Goal: Information Seeking & Learning: Learn about a topic

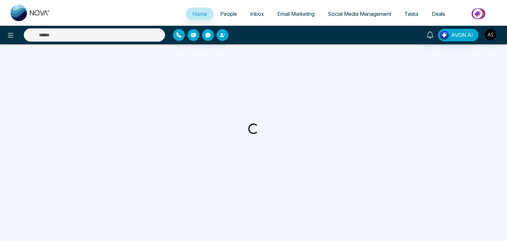
select select "*"
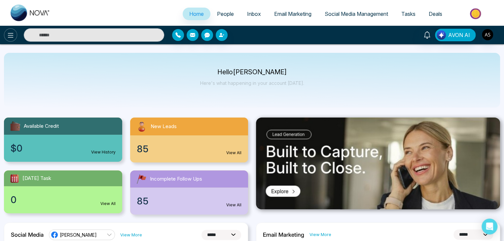
click at [12, 32] on icon at bounding box center [11, 35] width 8 height 8
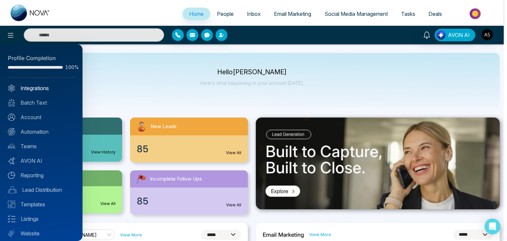
click at [57, 85] on link "Integrations" at bounding box center [41, 88] width 67 height 8
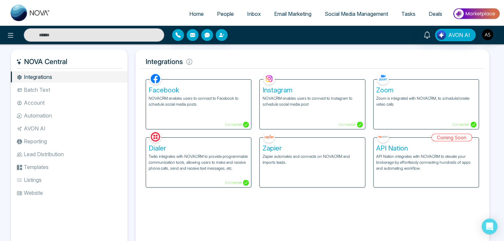
click at [111, 90] on li "Batch Text" at bounding box center [69, 89] width 117 height 11
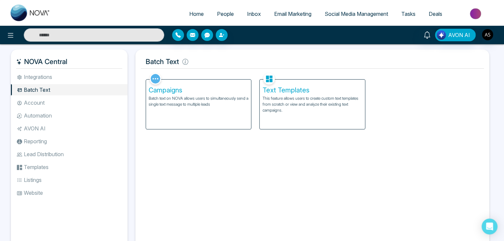
click at [218, 103] on p "Batch text on NOVA allows users to simultaneously send a single text message to…" at bounding box center [199, 101] width 100 height 12
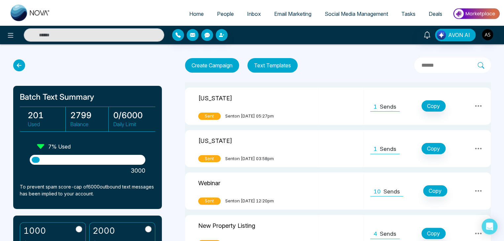
click at [234, 68] on button "Create Campaign" at bounding box center [212, 65] width 54 height 15
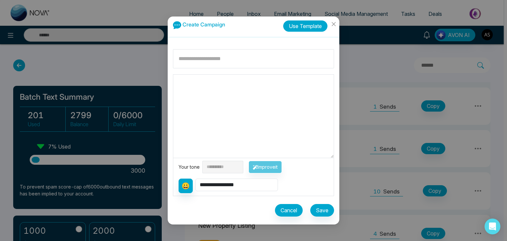
click at [296, 24] on button "Use Template" at bounding box center [305, 25] width 44 height 11
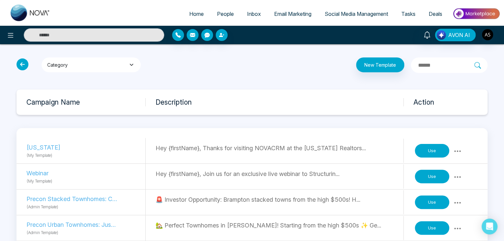
click at [125, 59] on button "Category" at bounding box center [91, 64] width 99 height 15
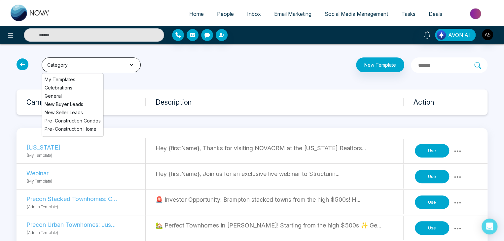
click at [125, 59] on button "Category" at bounding box center [91, 64] width 99 height 15
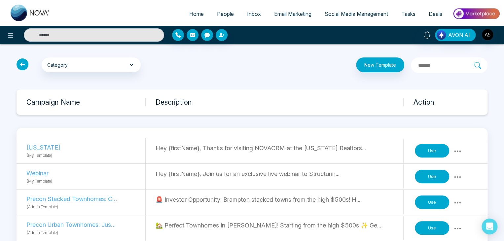
click at [26, 62] on icon at bounding box center [23, 64] width 12 height 12
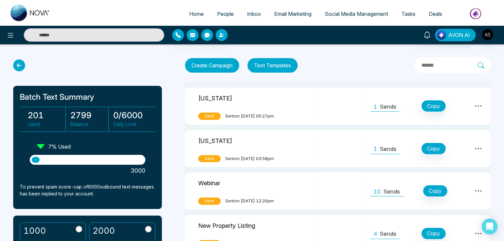
click at [214, 63] on button "Create Campaign" at bounding box center [212, 65] width 54 height 15
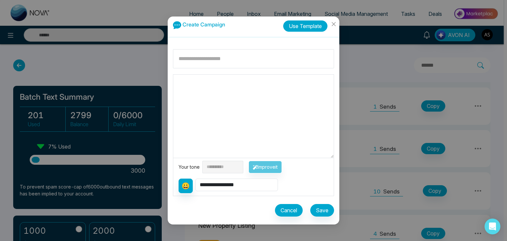
click at [298, 23] on button "Use Template" at bounding box center [305, 25] width 44 height 11
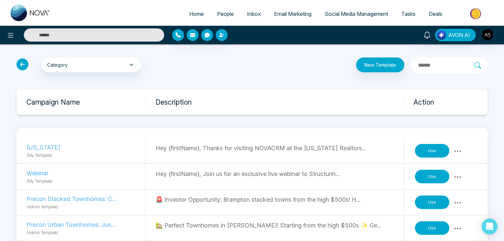
click at [437, 206] on button "Use" at bounding box center [432, 202] width 34 height 14
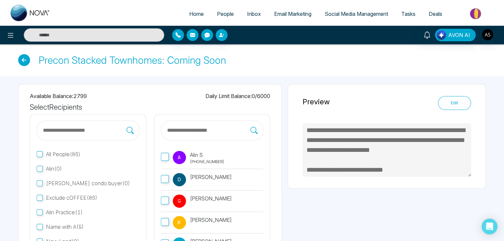
click at [28, 59] on icon at bounding box center [24, 60] width 12 height 12
type textarea "**********"
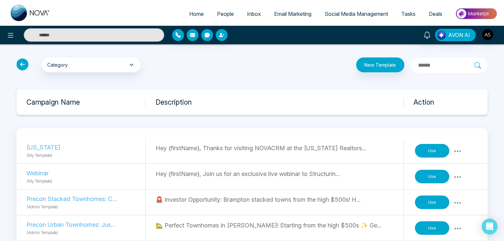
click at [28, 65] on icon at bounding box center [23, 64] width 12 height 12
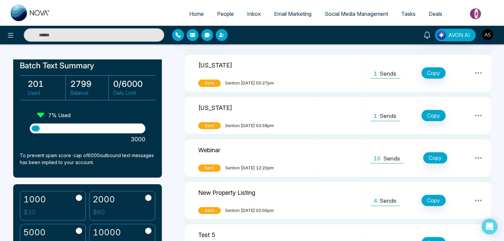
scroll to position [32, 0]
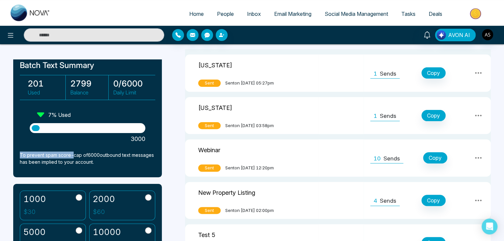
drag, startPoint x: 20, startPoint y: 154, endPoint x: 73, endPoint y: 156, distance: 52.9
click at [73, 156] on p "To prevent spam score-cap of 6000 outbound text messages has been implied to yo…" at bounding box center [87, 159] width 135 height 14
copy p "To prevent spam score-"
click at [96, 138] on p "3000" at bounding box center [88, 138] width 116 height 9
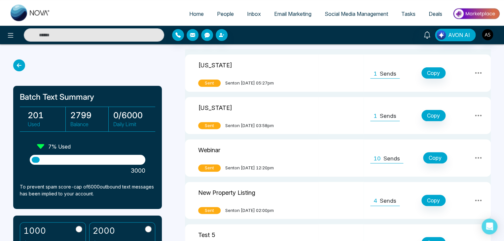
scroll to position [0, 0]
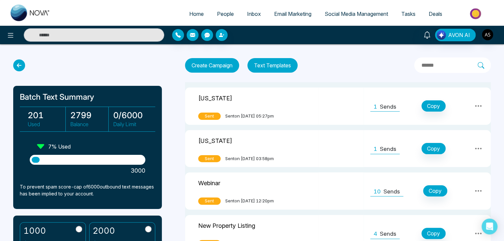
click at [20, 65] on icon at bounding box center [19, 65] width 12 height 12
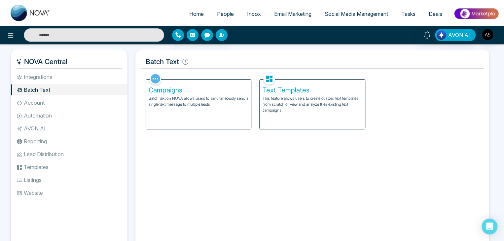
click at [107, 98] on li "Account" at bounding box center [69, 102] width 117 height 11
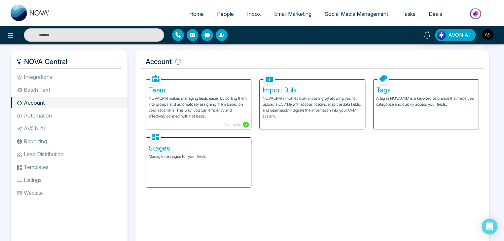
click at [189, 109] on p "NOVACRM makes managing leads easier by sorting them into groups and automatical…" at bounding box center [199, 107] width 100 height 24
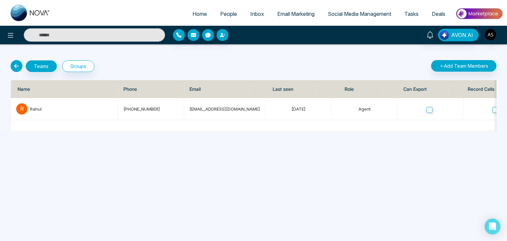
click at [17, 68] on icon at bounding box center [17, 66] width 12 height 12
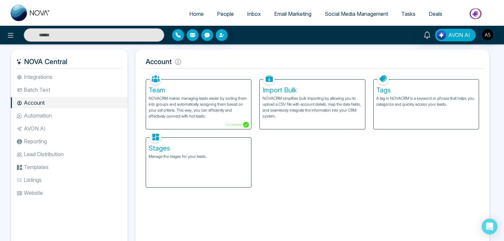
click at [419, 94] on h5 "Tags" at bounding box center [426, 90] width 100 height 8
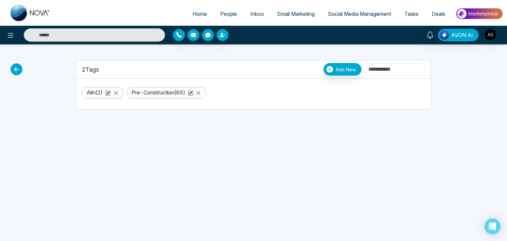
click at [14, 67] on icon at bounding box center [17, 69] width 12 height 12
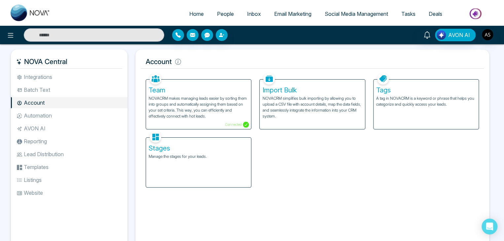
click at [390, 105] on p "A tag in NOVACRM is a keyword or phrase that helps you categorize and quickly a…" at bounding box center [426, 101] width 100 height 12
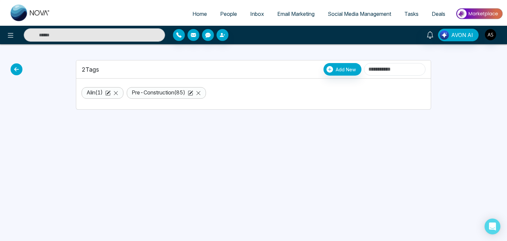
click at [15, 69] on icon at bounding box center [17, 69] width 12 height 12
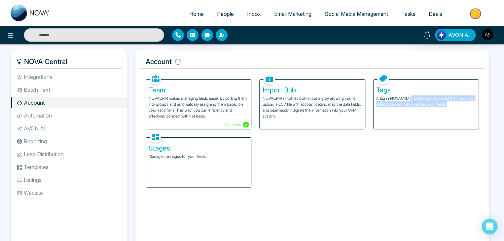
drag, startPoint x: 411, startPoint y: 98, endPoint x: 452, endPoint y: 103, distance: 41.9
click at [452, 103] on p "A tag in NOVACRM is a keyword or phrase that helps you categorize and quickly a…" at bounding box center [426, 101] width 100 height 12
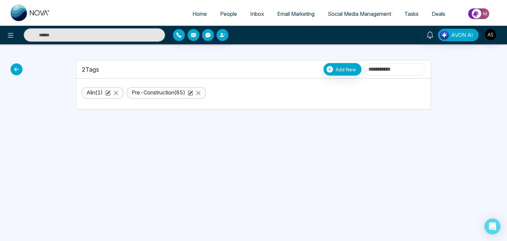
click at [17, 69] on icon at bounding box center [17, 69] width 12 height 12
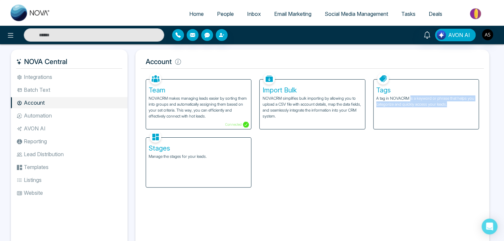
drag, startPoint x: 409, startPoint y: 97, endPoint x: 448, endPoint y: 109, distance: 40.0
click at [448, 109] on div "Tags A tag in NOVACRM is a keyword or phrase that helps you categorize and quic…" at bounding box center [425, 105] width 105 height 50
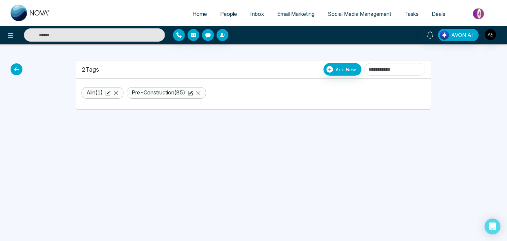
click at [16, 67] on icon at bounding box center [17, 69] width 12 height 12
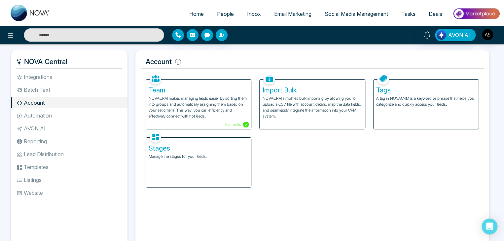
click at [203, 182] on div "Stages Manage the stages for your leads." at bounding box center [198, 163] width 105 height 50
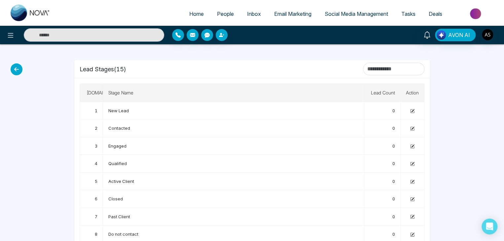
click at [17, 72] on icon at bounding box center [17, 69] width 12 height 12
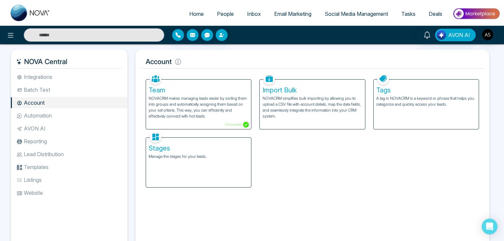
click at [89, 112] on li "Automation" at bounding box center [69, 115] width 117 height 11
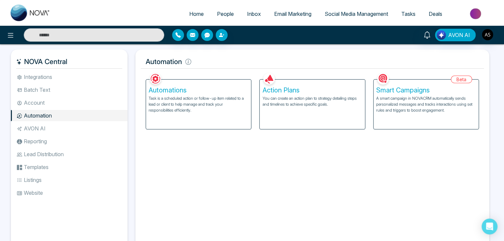
click at [96, 131] on li "AVON AI" at bounding box center [69, 128] width 117 height 11
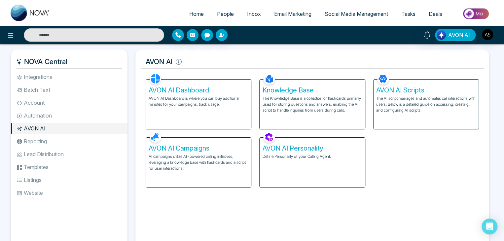
click at [96, 141] on li "Reporting" at bounding box center [69, 141] width 117 height 11
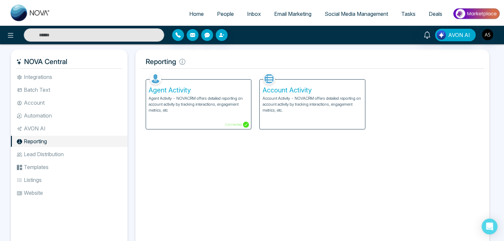
click at [96, 154] on li "Lead Distribution" at bounding box center [69, 154] width 117 height 11
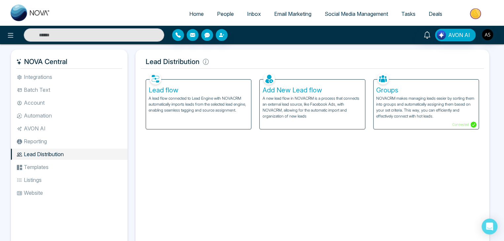
click at [96, 175] on li "Listings" at bounding box center [69, 179] width 117 height 11
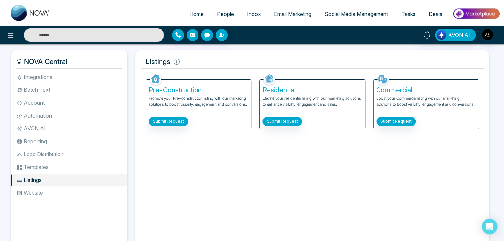
click at [107, 116] on li "Automation" at bounding box center [69, 115] width 117 height 11
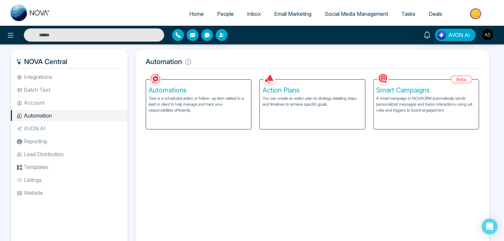
click at [99, 124] on li "AVON AI" at bounding box center [69, 128] width 117 height 11
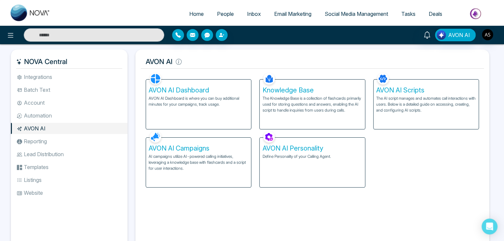
click at [98, 145] on li "Reporting" at bounding box center [69, 141] width 117 height 11
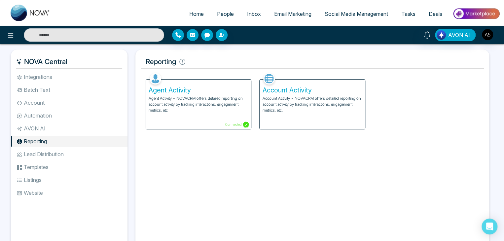
click at [98, 155] on li "Lead Distribution" at bounding box center [69, 154] width 117 height 11
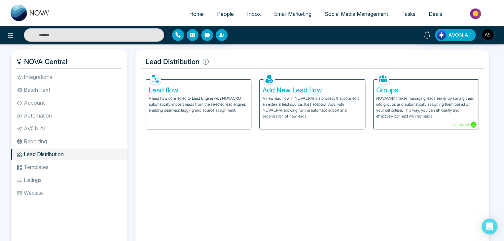
click at [98, 170] on li "Templates" at bounding box center [69, 166] width 117 height 11
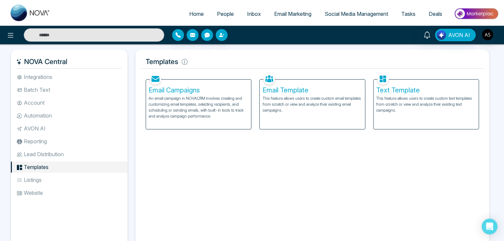
click at [98, 175] on li "Listings" at bounding box center [69, 179] width 117 height 11
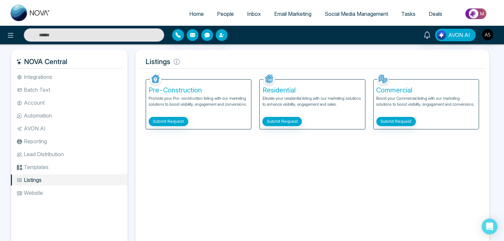
click at [103, 113] on li "Automation" at bounding box center [69, 115] width 117 height 11
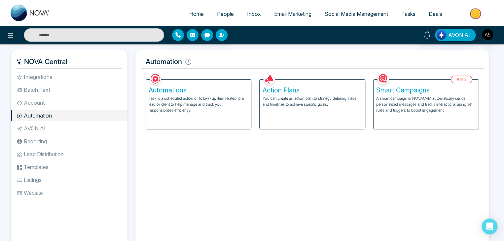
click at [301, 114] on div "Action Plans You can create an action plan to strategy detailing steps and time…" at bounding box center [311, 105] width 105 height 50
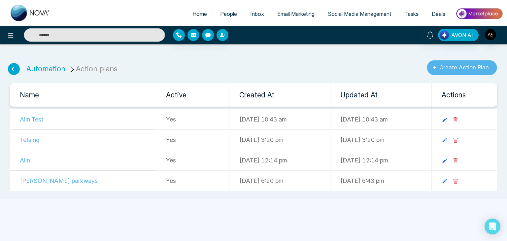
click at [467, 74] on button "Create Action Plan" at bounding box center [462, 67] width 70 height 15
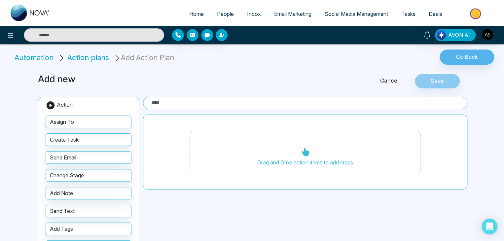
click at [41, 57] on li "Automation" at bounding box center [35, 57] width 41 height 11
click at [9, 32] on icon at bounding box center [11, 35] width 8 height 8
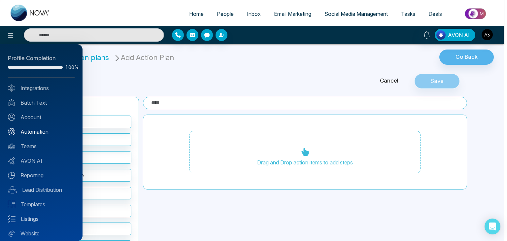
click at [44, 133] on link "Automation" at bounding box center [41, 132] width 67 height 8
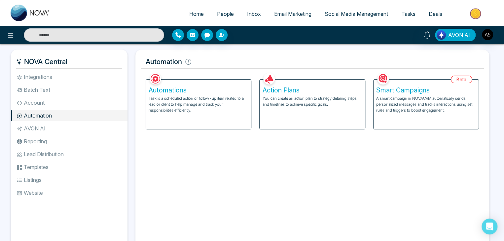
click at [209, 118] on div "Automations Task is a scheduled action or follow-up item related to a lead or c…" at bounding box center [198, 105] width 105 height 50
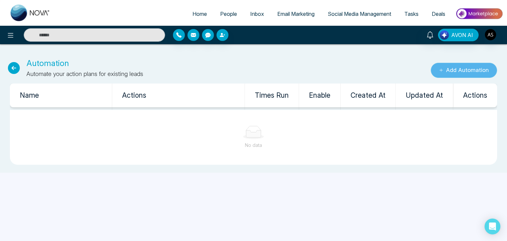
click at [449, 65] on button "Add Automation" at bounding box center [464, 70] width 66 height 15
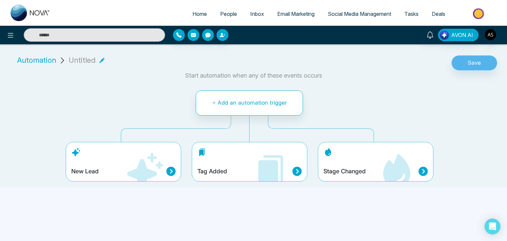
click at [268, 167] on icon at bounding box center [268, 173] width 20 height 27
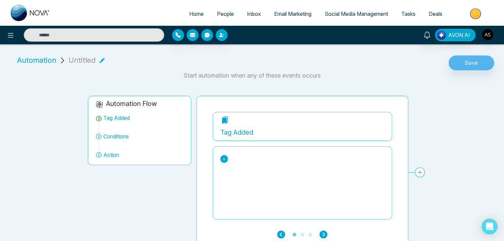
scroll to position [8, 0]
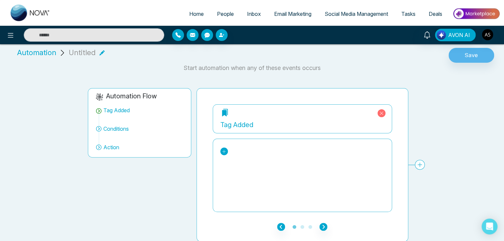
click at [223, 149] on icon at bounding box center [223, 151] width 5 height 5
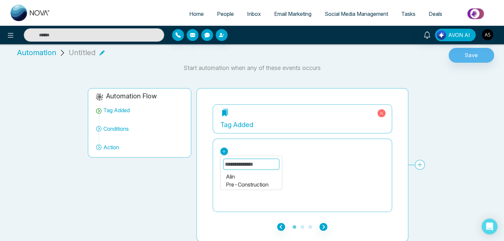
click at [223, 149] on icon at bounding box center [223, 151] width 5 height 5
click at [228, 153] on div "Alin Pre-Construction" at bounding box center [302, 152] width 164 height 8
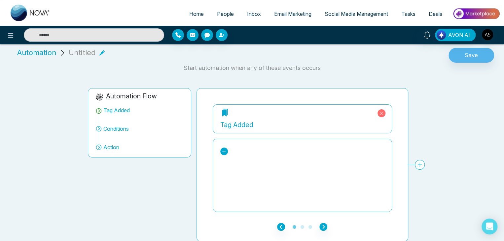
click at [225, 151] on icon at bounding box center [223, 151] width 5 height 5
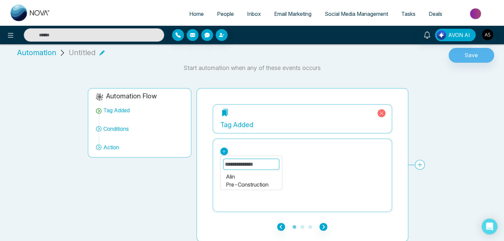
click at [241, 175] on div "Alin" at bounding box center [250, 176] width 51 height 8
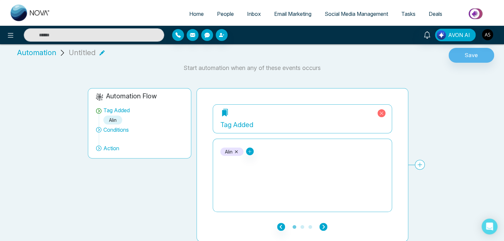
click at [322, 223] on icon "button" at bounding box center [323, 227] width 8 height 8
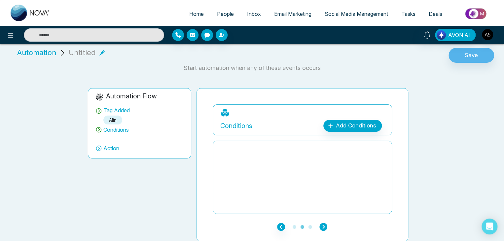
click at [325, 225] on icon "button" at bounding box center [323, 227] width 8 height 8
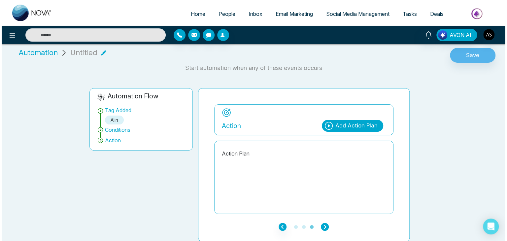
scroll to position [0, 0]
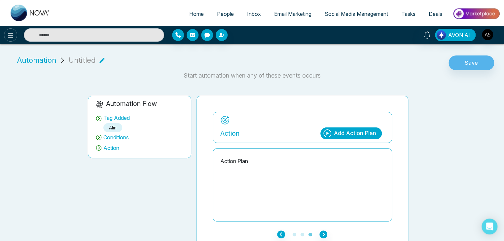
click at [9, 31] on icon at bounding box center [11, 35] width 8 height 8
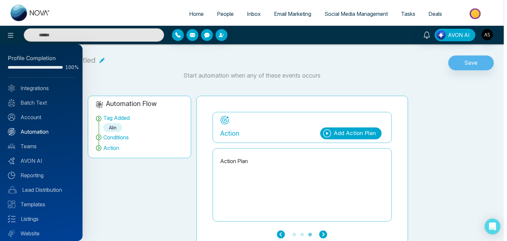
click at [42, 130] on link "Automation" at bounding box center [41, 132] width 67 height 8
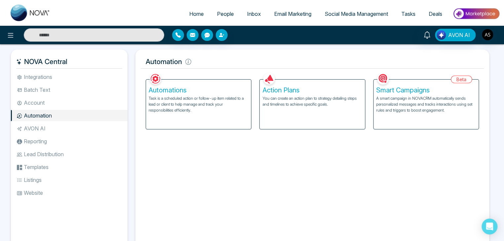
click at [398, 88] on h5 "Smart Campaigns" at bounding box center [426, 90] width 100 height 8
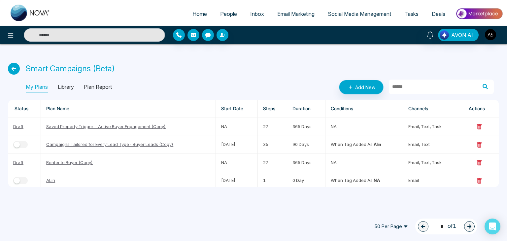
drag, startPoint x: 248, startPoint y: 76, endPoint x: 358, endPoint y: 86, distance: 110.8
click at [358, 86] on div "Smart Campaigns (Beta) My Plans Library Plan Report Add New Status Plan Name St…" at bounding box center [253, 119] width 507 height 151
click at [69, 83] on p "Library" at bounding box center [66, 87] width 16 height 11
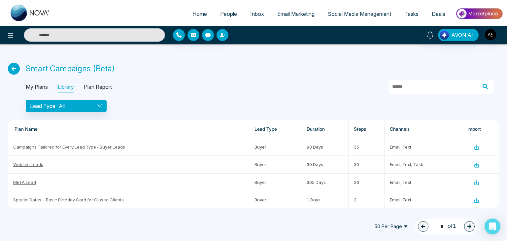
click at [37, 86] on p "My Plans" at bounding box center [37, 87] width 22 height 11
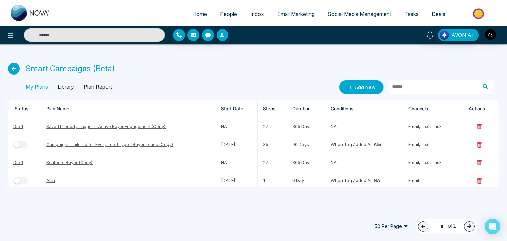
click at [356, 86] on link "Add New" at bounding box center [361, 87] width 45 height 15
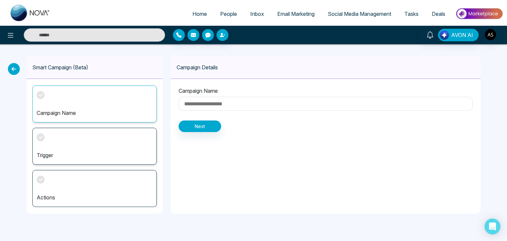
click at [86, 146] on div "Trigger" at bounding box center [94, 146] width 124 height 37
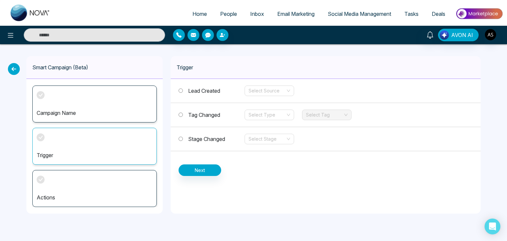
click at [127, 202] on div "Actions" at bounding box center [94, 188] width 124 height 37
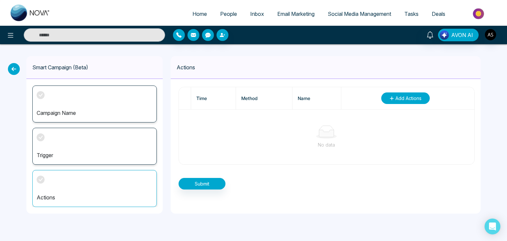
click at [391, 98] on icon "button" at bounding box center [392, 98] width 4 height 4
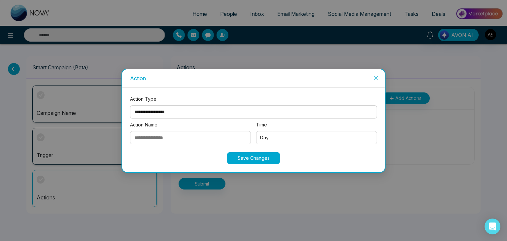
click at [219, 110] on select "**********" at bounding box center [253, 111] width 247 height 13
drag, startPoint x: 269, startPoint y: 114, endPoint x: 273, endPoint y: 123, distance: 10.6
click at [273, 123] on div "**********" at bounding box center [253, 120] width 247 height 51
select select "*****"
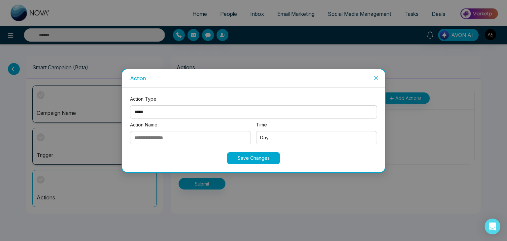
click at [130, 105] on select "**********" at bounding box center [253, 111] width 247 height 13
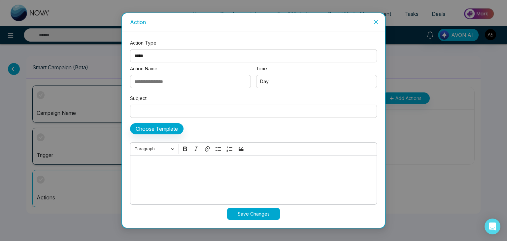
click at [373, 19] on span "Close" at bounding box center [376, 22] width 18 height 18
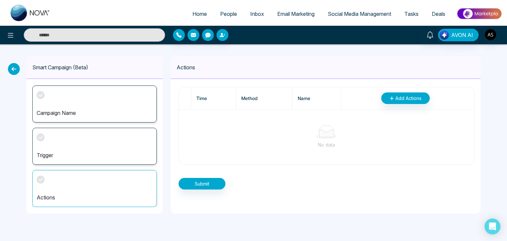
click at [18, 68] on icon at bounding box center [14, 69] width 12 height 12
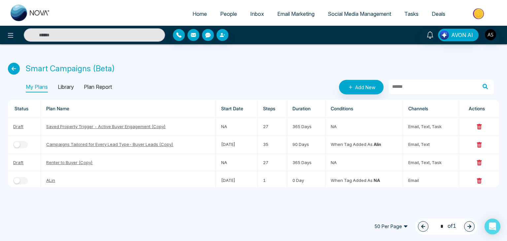
click at [75, 89] on div "My Plans Library Plan Report" at bounding box center [69, 87] width 86 height 11
click at [68, 83] on p "Library" at bounding box center [66, 87] width 16 height 11
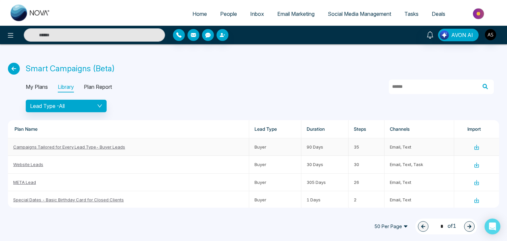
click at [474, 148] on icon at bounding box center [477, 147] width 6 height 6
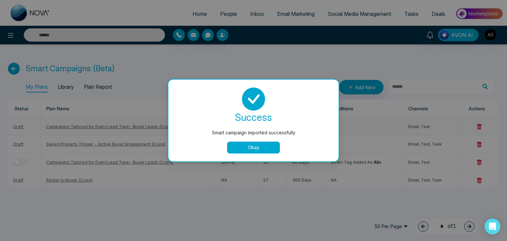
click at [264, 142] on button "Okay" at bounding box center [253, 148] width 53 height 12
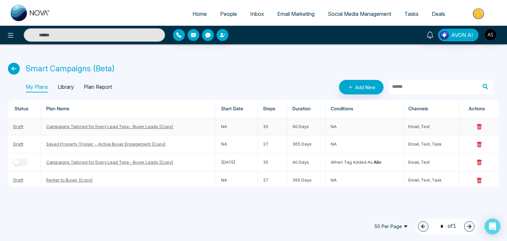
click at [142, 128] on link "Campaigns Tailored for Every Lead Type- Buyer Leads (Copy)" at bounding box center [109, 126] width 127 height 5
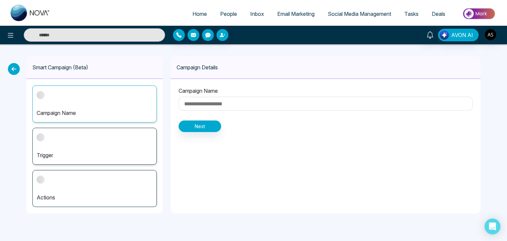
type input "**********"
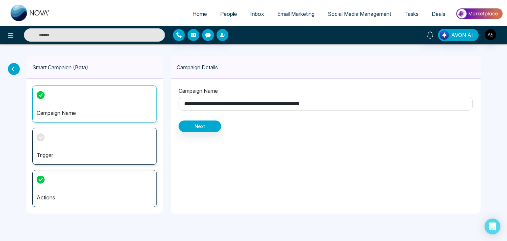
click at [127, 157] on p "Trigger" at bounding box center [95, 155] width 116 height 8
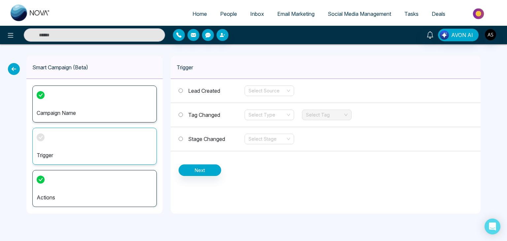
click at [102, 144] on div "Trigger" at bounding box center [94, 146] width 124 height 37
click at [271, 90] on input "search" at bounding box center [267, 91] width 37 height 10
click at [16, 64] on icon at bounding box center [14, 69] width 12 height 12
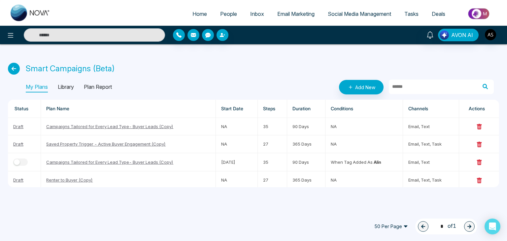
click at [16, 65] on icon at bounding box center [14, 69] width 12 height 12
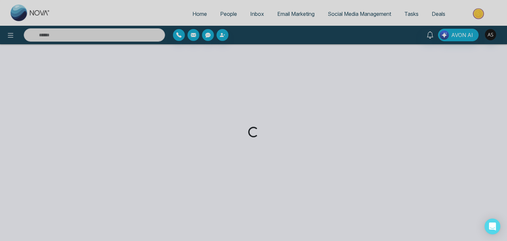
click at [13, 32] on div "Loading..." at bounding box center [253, 120] width 507 height 241
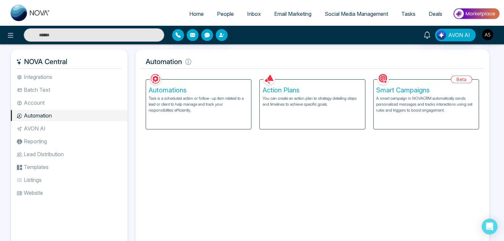
click at [75, 129] on li "AVON AI" at bounding box center [69, 128] width 117 height 11
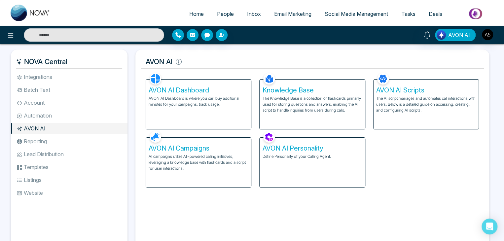
click at [67, 140] on li "Reporting" at bounding box center [69, 141] width 117 height 11
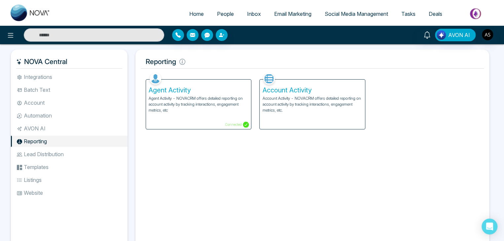
click at [69, 151] on li "Lead Distribution" at bounding box center [69, 154] width 117 height 11
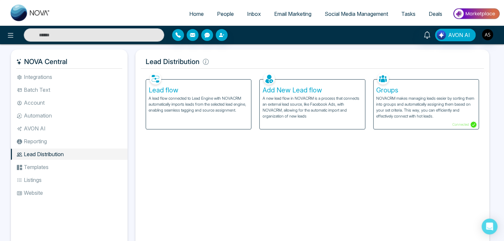
click at [68, 168] on li "Templates" at bounding box center [69, 166] width 117 height 11
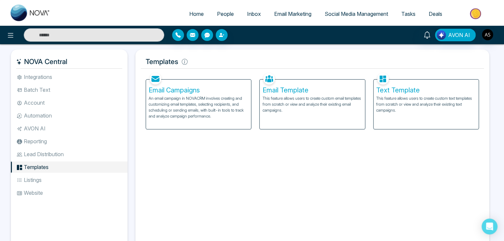
click at [68, 178] on li "Listings" at bounding box center [69, 179] width 117 height 11
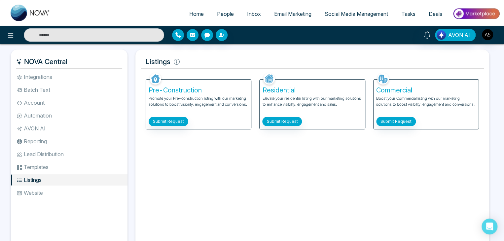
click at [77, 151] on li "Lead Distribution" at bounding box center [69, 154] width 117 height 11
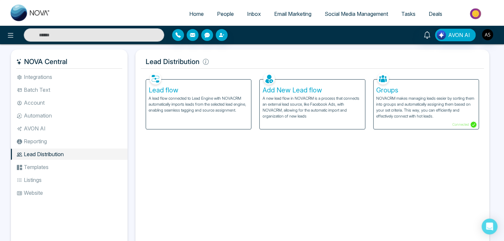
click at [79, 140] on li "Reporting" at bounding box center [69, 141] width 117 height 11
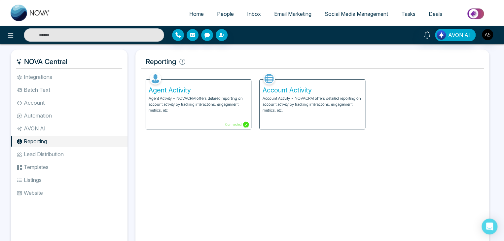
click at [75, 152] on li "Lead Distribution" at bounding box center [69, 154] width 117 height 11
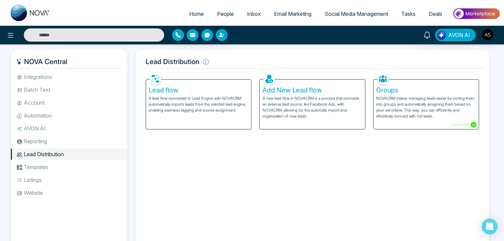
click at [83, 126] on li "AVON AI" at bounding box center [69, 128] width 117 height 11
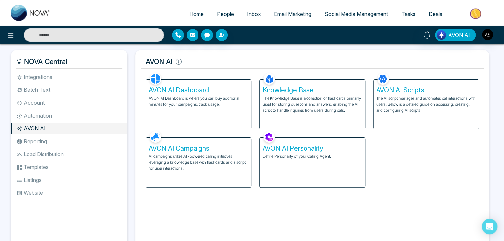
click at [86, 117] on li "Automation" at bounding box center [69, 115] width 117 height 11
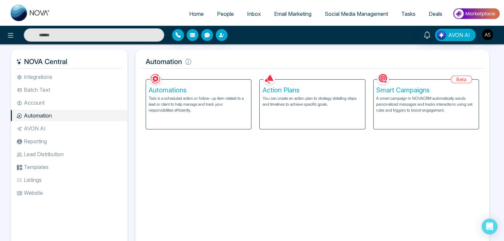
click at [92, 127] on li "AVON AI" at bounding box center [69, 128] width 117 height 11
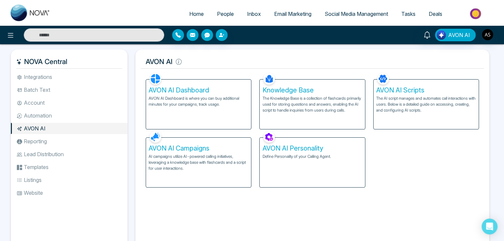
click at [93, 143] on li "Reporting" at bounding box center [69, 141] width 117 height 11
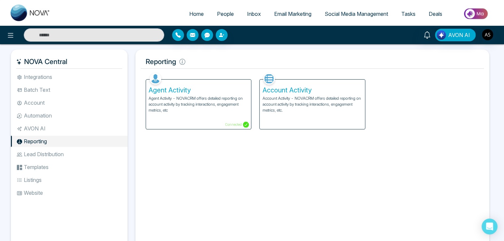
click at [92, 154] on li "Lead Distribution" at bounding box center [69, 154] width 117 height 11
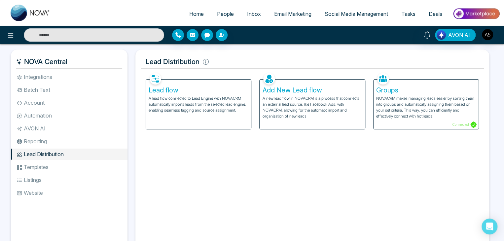
click at [91, 165] on li "Templates" at bounding box center [69, 166] width 117 height 11
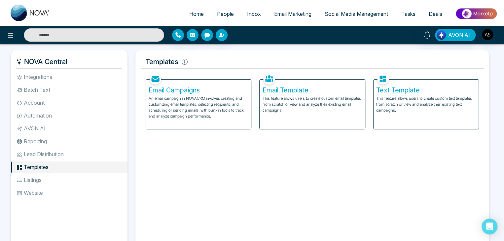
click at [91, 173] on ul "Integrations Batch Text Account Automation AVON AI Reporting Lead Distribution …" at bounding box center [69, 155] width 117 height 169
click at [91, 183] on li "Listings" at bounding box center [69, 179] width 117 height 11
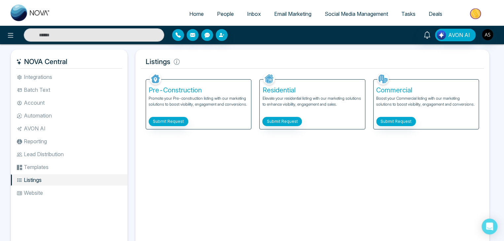
click at [109, 133] on li "AVON AI" at bounding box center [69, 128] width 117 height 11
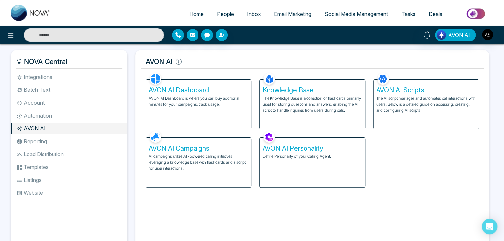
click at [108, 140] on li "Reporting" at bounding box center [69, 141] width 117 height 11
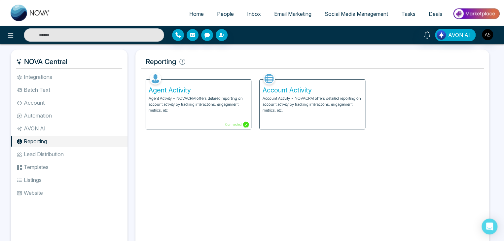
click at [107, 150] on li "Lead Distribution" at bounding box center [69, 154] width 117 height 11
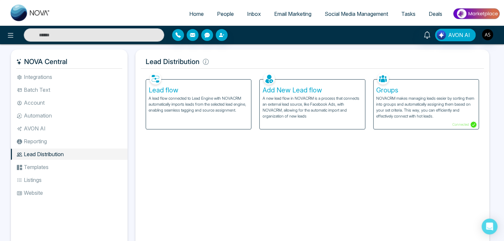
click at [103, 166] on li "Templates" at bounding box center [69, 166] width 117 height 11
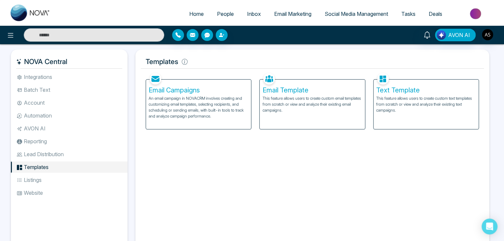
click at [89, 178] on li "Listings" at bounding box center [69, 179] width 117 height 11
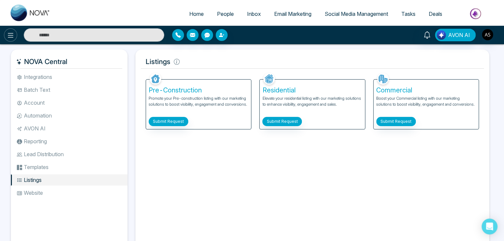
click at [14, 31] on icon at bounding box center [11, 35] width 8 height 8
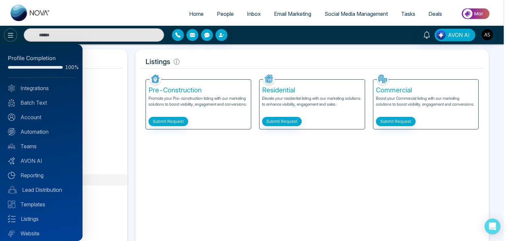
click at [14, 31] on div at bounding box center [253, 120] width 507 height 241
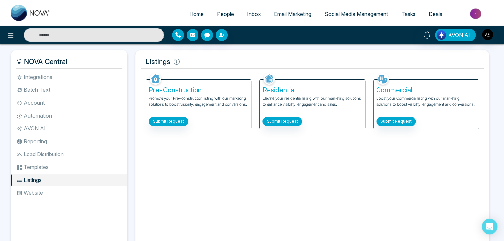
click at [57, 119] on li "Automation" at bounding box center [69, 115] width 117 height 11
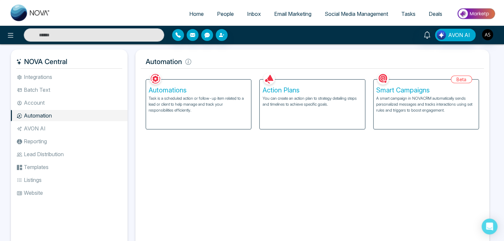
click at [57, 127] on li "AVON AI" at bounding box center [69, 128] width 117 height 11
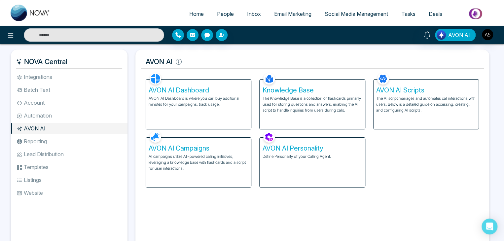
click at [56, 138] on li "Reporting" at bounding box center [69, 141] width 117 height 11
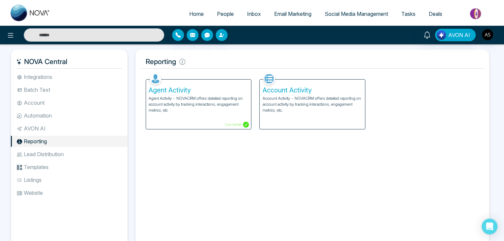
click at [54, 157] on li "Lead Distribution" at bounding box center [69, 154] width 117 height 11
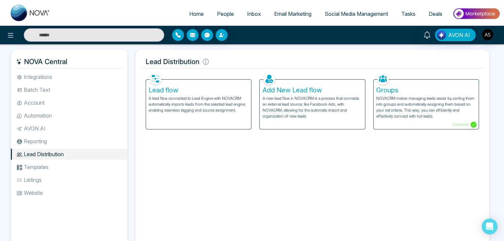
click at [54, 166] on li "Templates" at bounding box center [69, 166] width 117 height 11
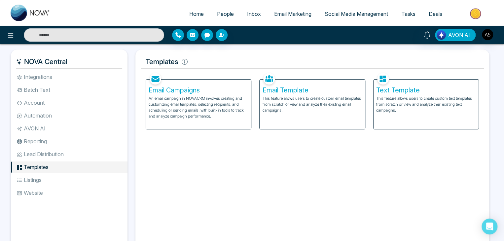
click at [51, 181] on li "Listings" at bounding box center [69, 179] width 117 height 11
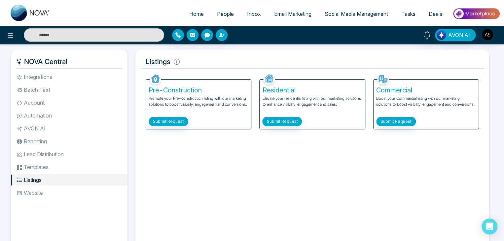
click at [51, 190] on li "Website" at bounding box center [69, 192] width 117 height 11
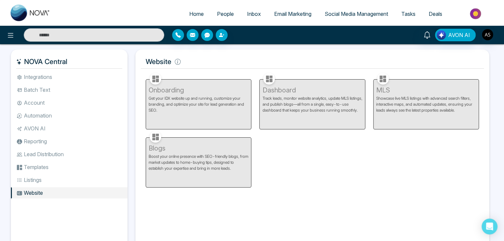
click at [74, 107] on li "Account" at bounding box center [69, 102] width 117 height 11
